Goal: Task Accomplishment & Management: Manage account settings

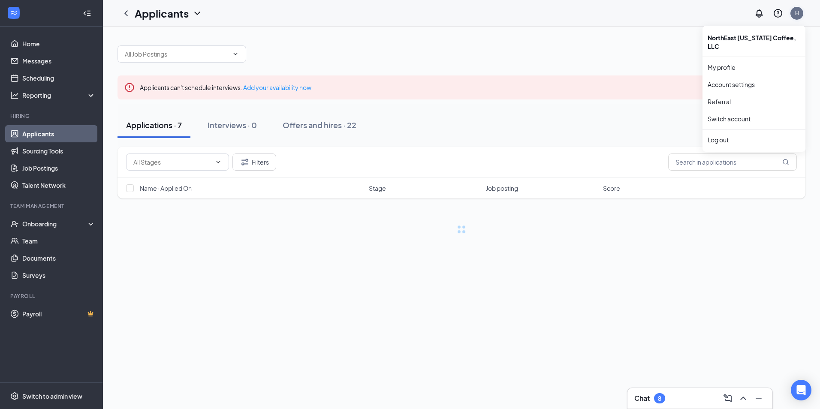
click at [796, 18] on div "H" at bounding box center [796, 13] width 13 height 13
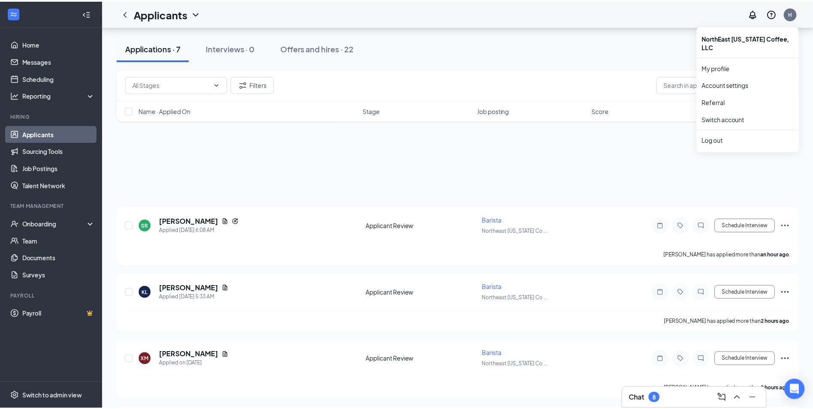
scroll to position [268, 0]
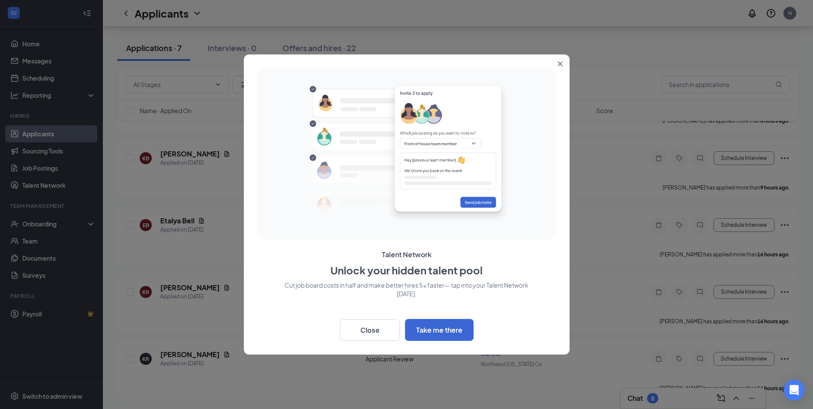
click at [559, 64] on icon "Close" at bounding box center [560, 63] width 5 height 5
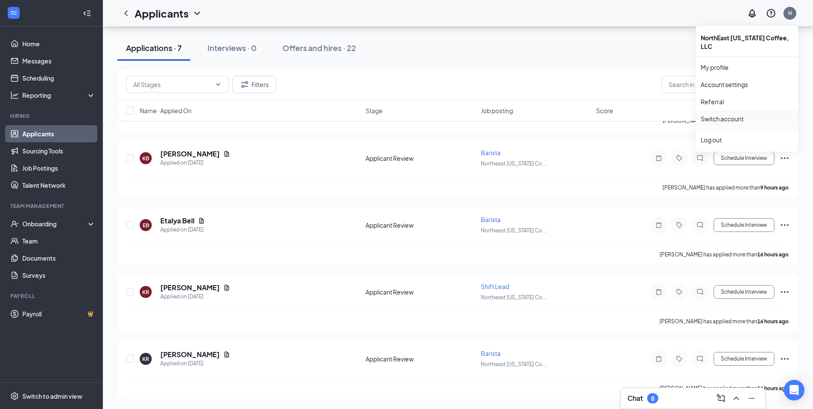
click at [735, 115] on link "Switch account" at bounding box center [722, 119] width 43 height 8
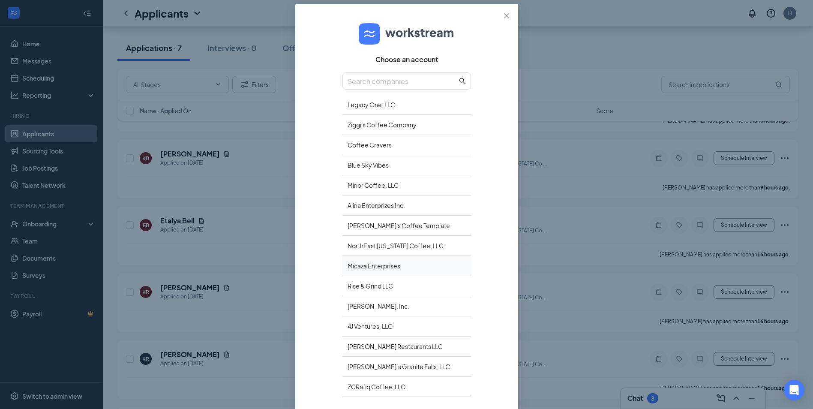
scroll to position [52, 0]
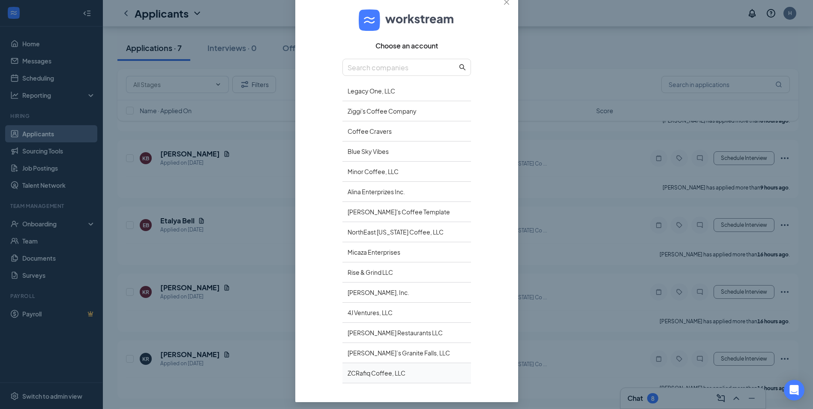
click at [371, 378] on div "ZCRafiq Coffee, LLC" at bounding box center [407, 373] width 129 height 20
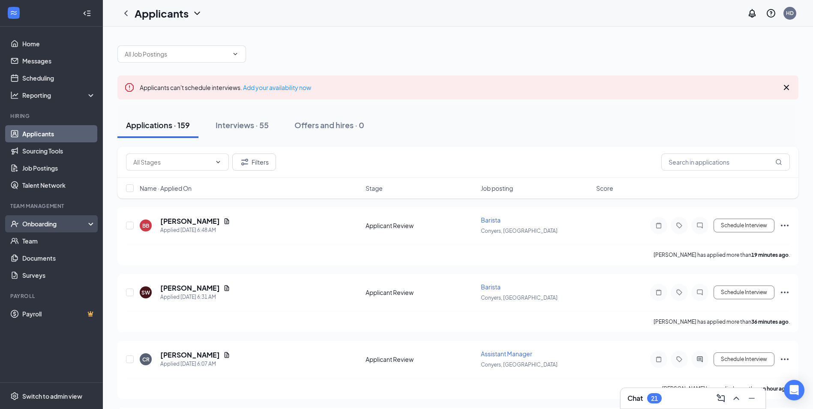
click at [77, 228] on div "Onboarding" at bounding box center [55, 224] width 66 height 9
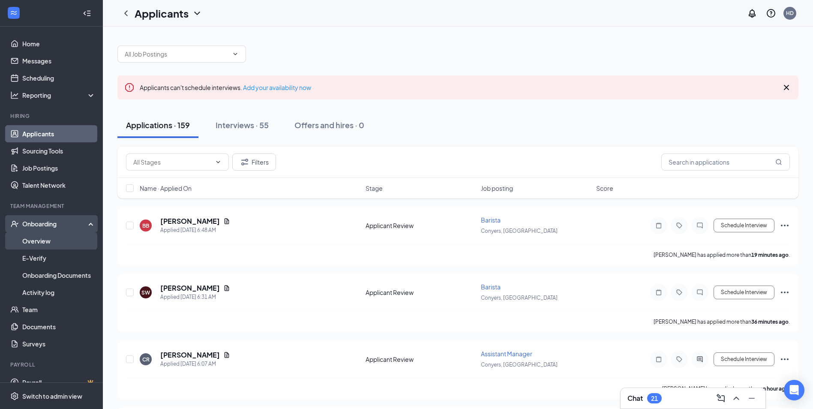
click at [49, 238] on link "Overview" at bounding box center [58, 240] width 73 height 17
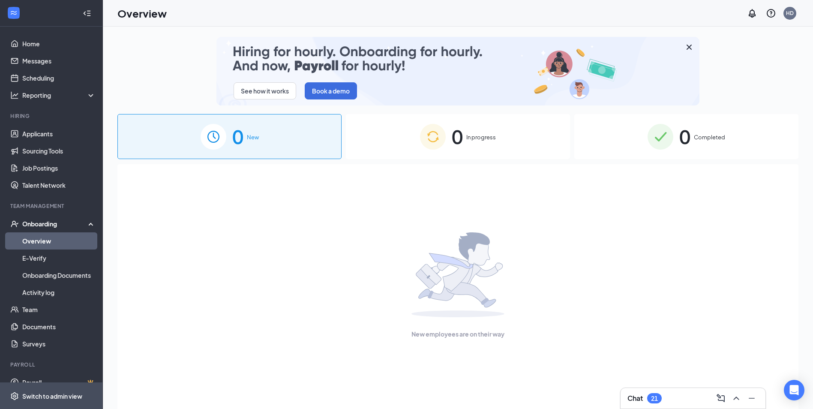
click at [40, 396] on div "Switch to admin view" at bounding box center [52, 396] width 60 height 9
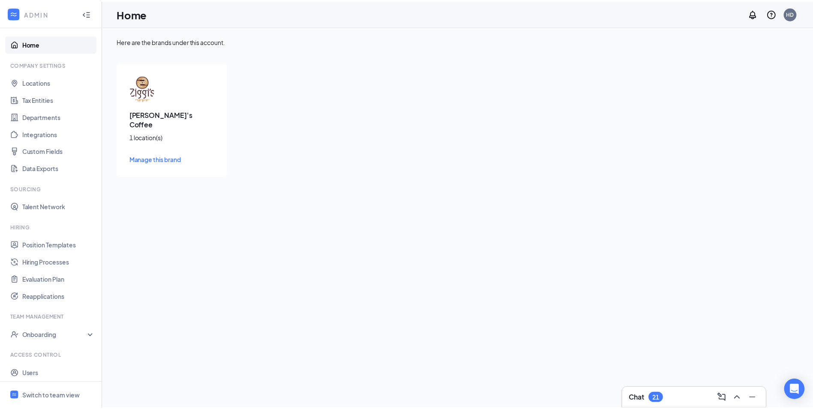
scroll to position [21, 0]
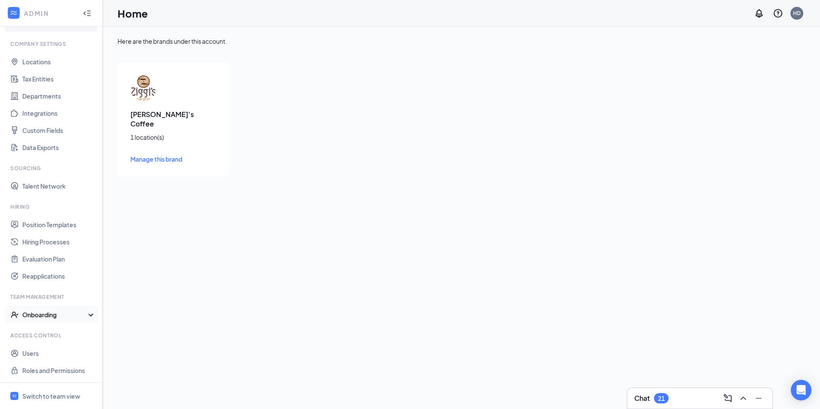
click at [34, 320] on div "Onboarding" at bounding box center [51, 314] width 103 height 17
click at [38, 331] on link "Onboarding Processes" at bounding box center [58, 331] width 73 height 17
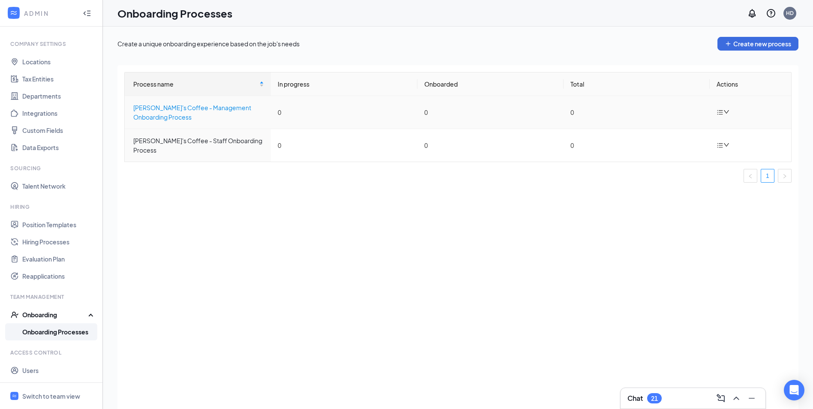
click at [205, 106] on div "[PERSON_NAME]'s Coffee - Management Onboarding Process" at bounding box center [198, 112] width 131 height 19
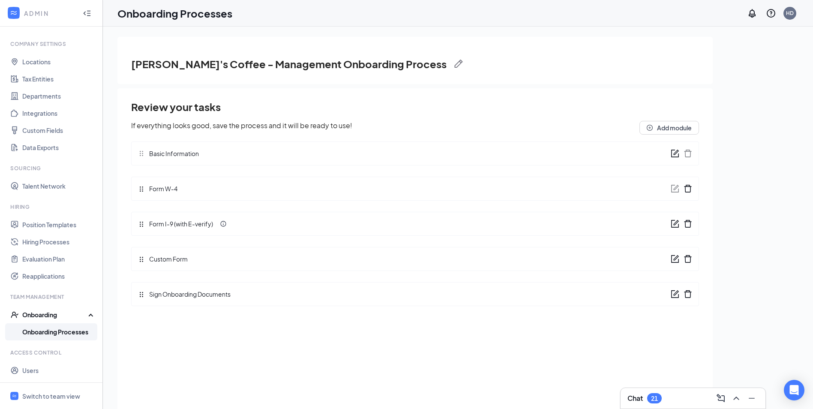
click at [678, 256] on icon "form" at bounding box center [676, 257] width 5 height 5
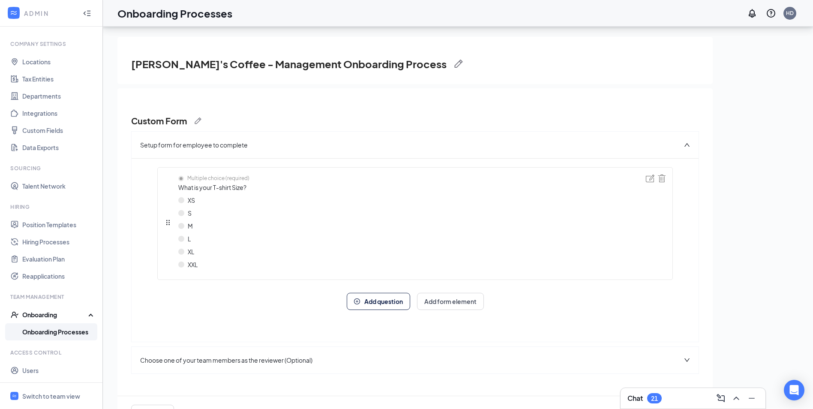
scroll to position [39, 0]
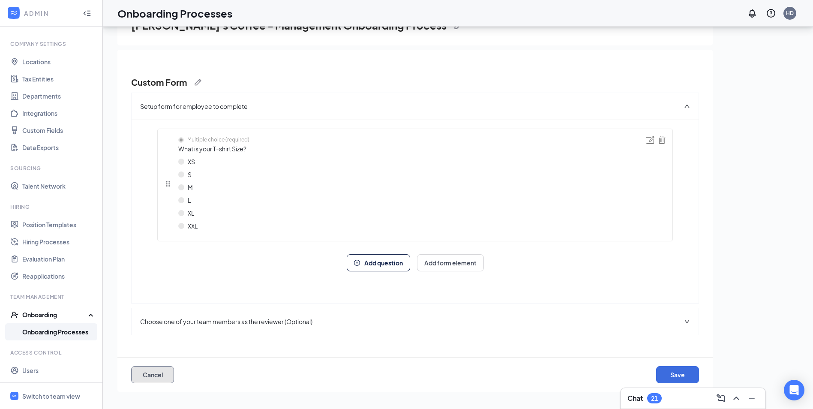
click at [159, 370] on button "Cancel" at bounding box center [152, 374] width 43 height 17
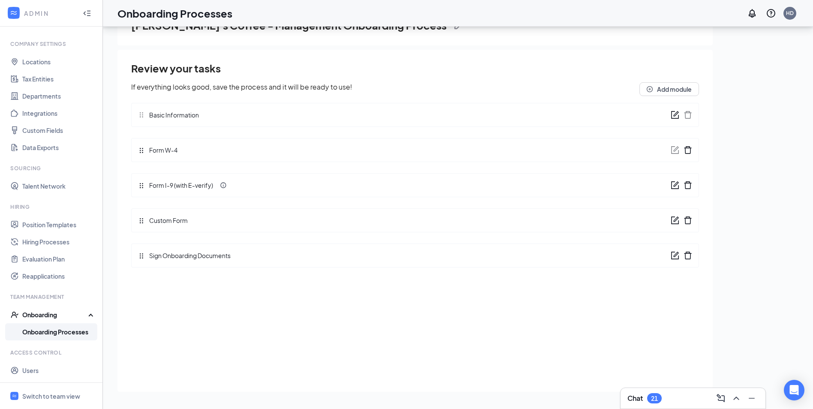
click at [678, 257] on icon "form" at bounding box center [675, 255] width 9 height 9
